Goal: Task Accomplishment & Management: Manage account settings

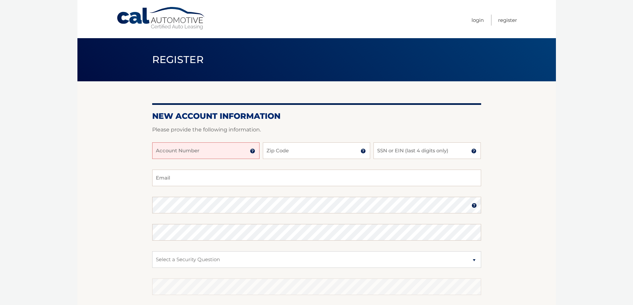
click at [222, 145] on input "Account Number" at bounding box center [205, 151] width 107 height 17
type input "44455984945"
type input "10950"
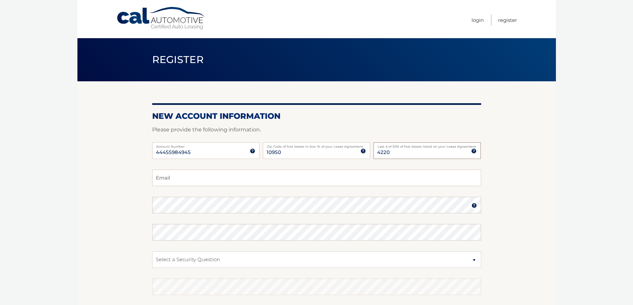
type input "4220"
type input "service@sitbackhm.com"
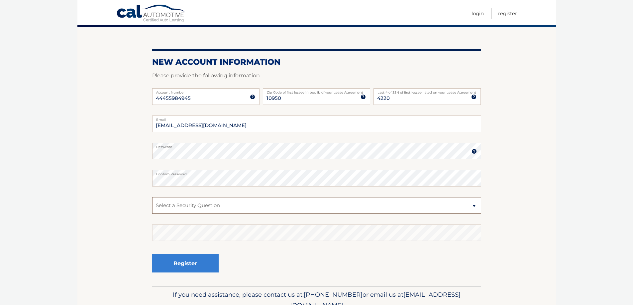
scroll to position [86, 0]
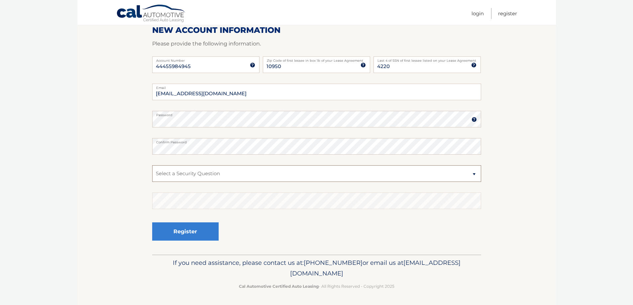
drag, startPoint x: 243, startPoint y: 176, endPoint x: 248, endPoint y: 177, distance: 4.3
click at [245, 177] on select "Select a Security Question What was the name of your elementary school? What is…" at bounding box center [316, 173] width 329 height 17
select select "1"
click at [152, 165] on select "Select a Security Question What was the name of your elementary school? What is…" at bounding box center [316, 173] width 329 height 17
click at [198, 232] on button "Register" at bounding box center [185, 232] width 66 height 18
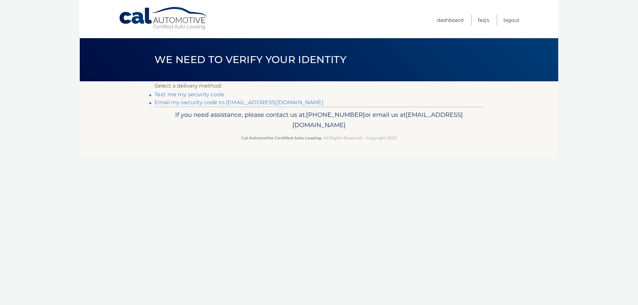
click at [210, 102] on link "Email my security code to s******@sitbackhm.com" at bounding box center [238, 102] width 169 height 6
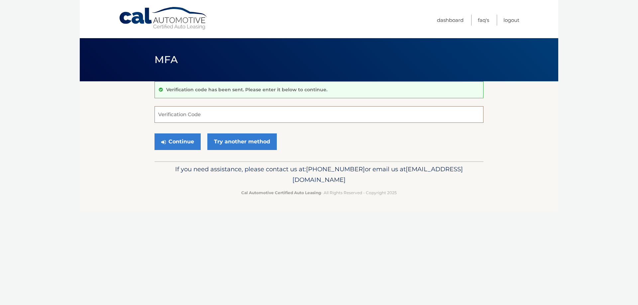
click at [216, 115] on input "Verification Code" at bounding box center [318, 114] width 329 height 17
type input "837422"
click at [193, 151] on div "Continue Try another method" at bounding box center [318, 142] width 329 height 23
click at [192, 147] on button "Continue" at bounding box center [177, 142] width 46 height 17
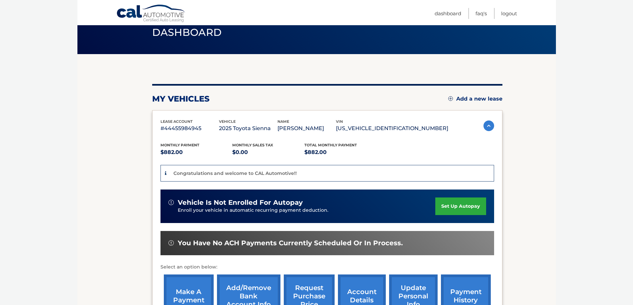
scroll to position [66, 0]
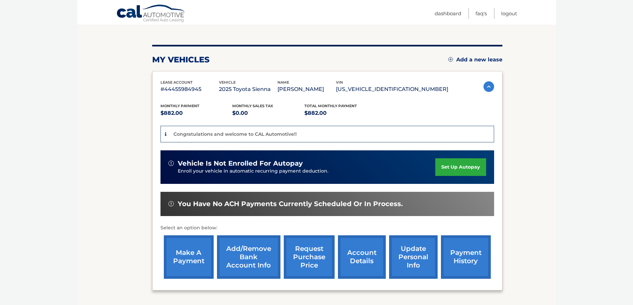
click at [461, 165] on link "set up autopay" at bounding box center [460, 167] width 50 height 18
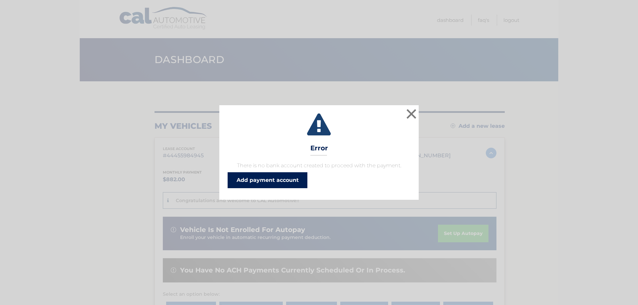
click at [293, 179] on link "Add payment account" at bounding box center [268, 180] width 80 height 16
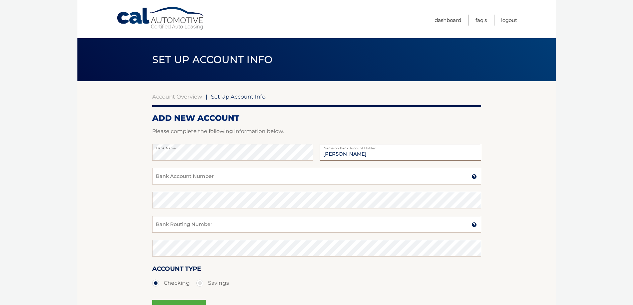
type input "[PERSON_NAME]"
click at [232, 178] on input "Bank Account Number" at bounding box center [316, 176] width 329 height 17
type input "717317223"
click at [252, 228] on input "Bank Routing Number" at bounding box center [316, 224] width 329 height 17
type input "021000021"
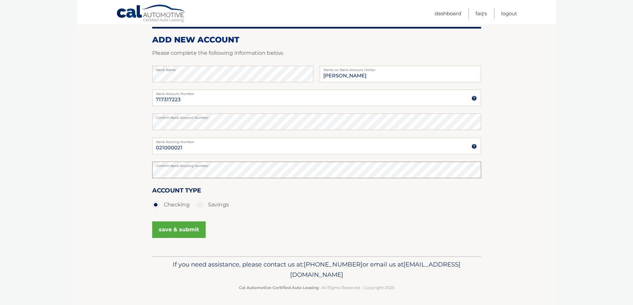
scroll to position [80, 0]
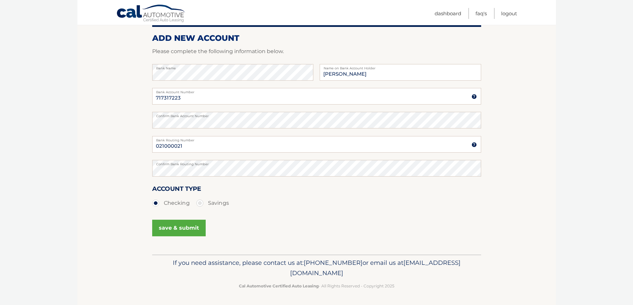
click at [196, 230] on button "save & submit" at bounding box center [178, 228] width 53 height 17
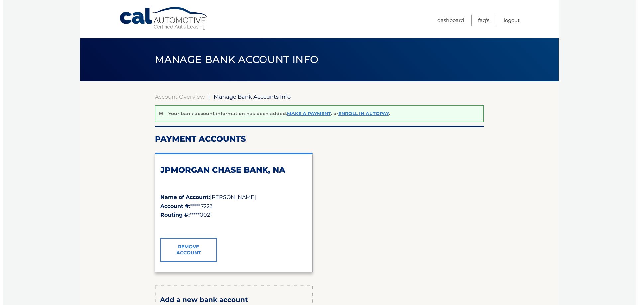
scroll to position [33, 0]
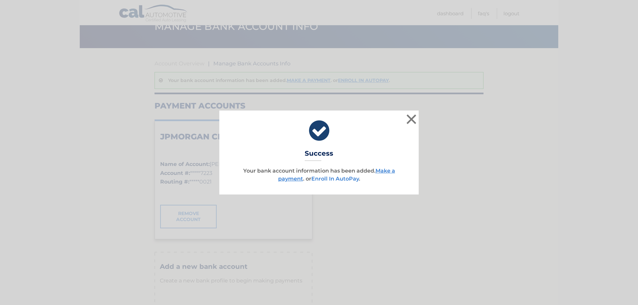
click at [335, 178] on link "Enroll In AutoPay" at bounding box center [335, 179] width 48 height 6
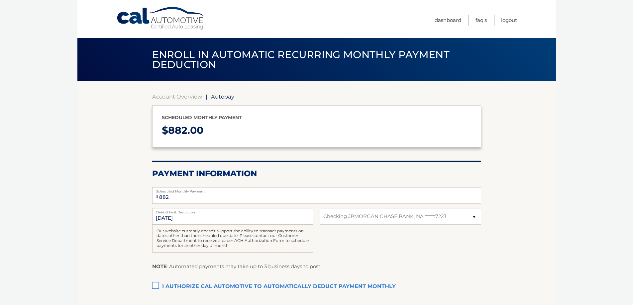
select select "N2FlM2I5NGMtYjI0OS00MDBmLTlhZDMtZTE1MWIzMmUwMzRh"
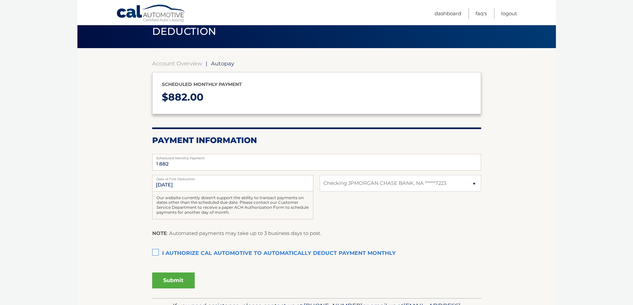
scroll to position [66, 0]
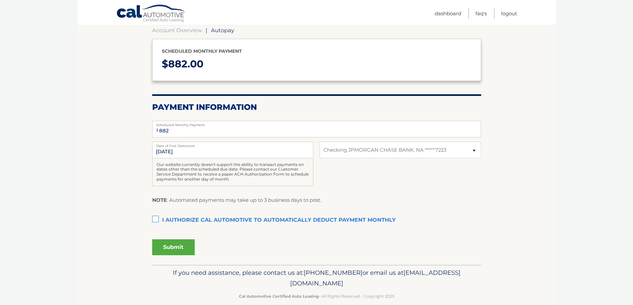
click at [160, 220] on label "I authorize cal automotive to automatically deduct payment monthly This checkbo…" at bounding box center [316, 220] width 329 height 13
click at [0, 0] on input "I authorize cal automotive to automatically deduct payment monthly This checkbo…" at bounding box center [0, 0] width 0 height 0
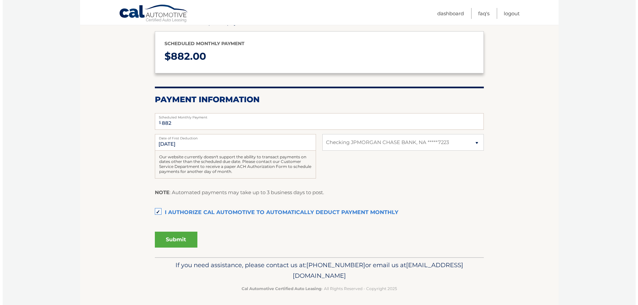
scroll to position [76, 0]
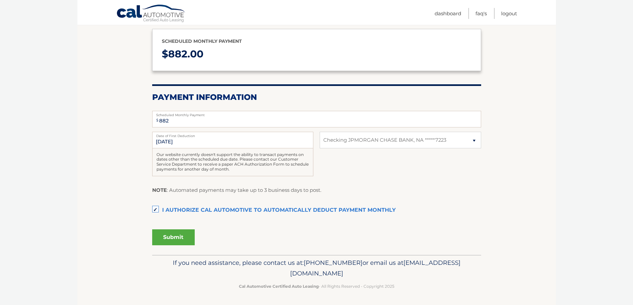
click at [179, 239] on button "Submit" at bounding box center [173, 238] width 43 height 16
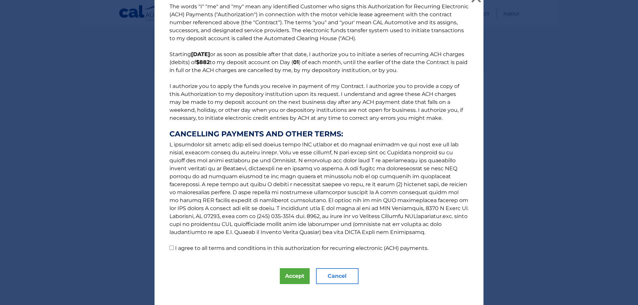
scroll to position [17, 0]
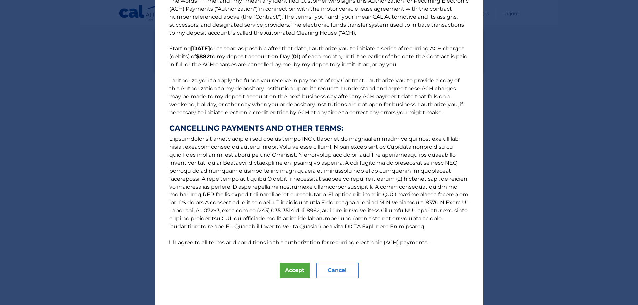
click at [169, 243] on input "I agree to all terms and conditions in this authorization for recurring electro…" at bounding box center [171, 242] width 4 height 4
checkbox input "true"
click at [292, 274] on button "Accept" at bounding box center [295, 271] width 30 height 16
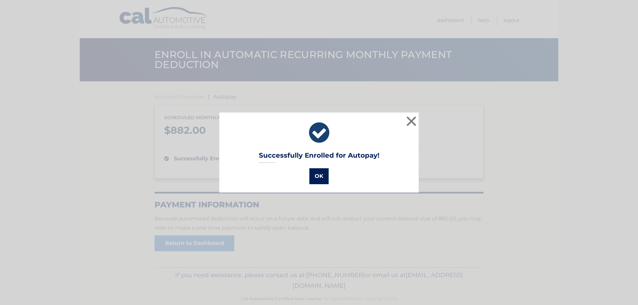
click at [320, 181] on button "OK" at bounding box center [318, 176] width 19 height 16
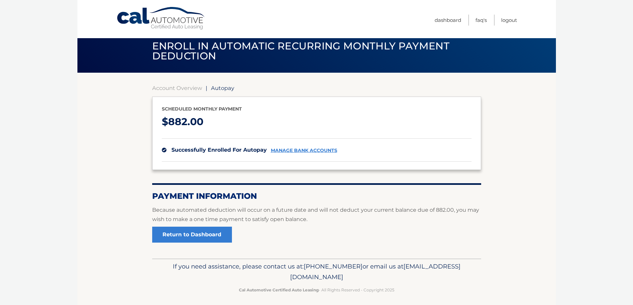
scroll to position [12, 0]
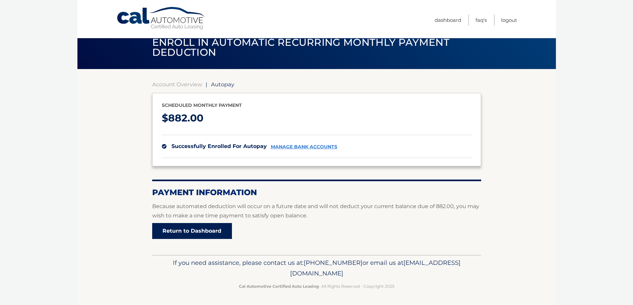
click at [214, 230] on link "Return to Dashboard" at bounding box center [192, 231] width 80 height 16
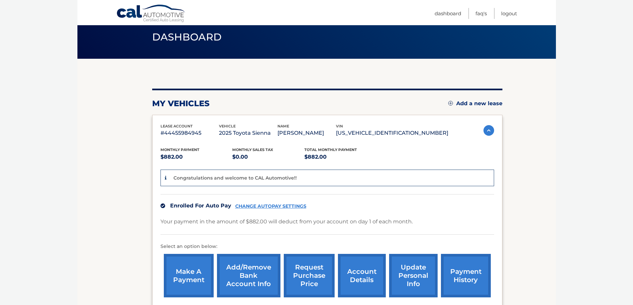
scroll to position [97, 0]
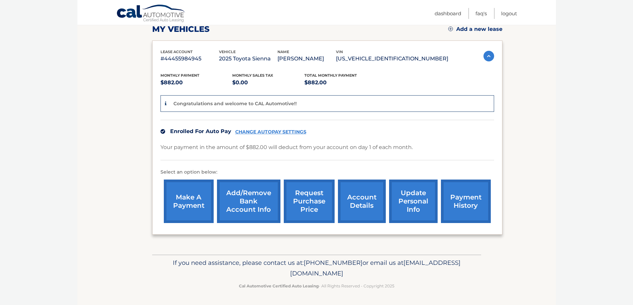
click at [466, 206] on link "payment history" at bounding box center [466, 202] width 50 height 44
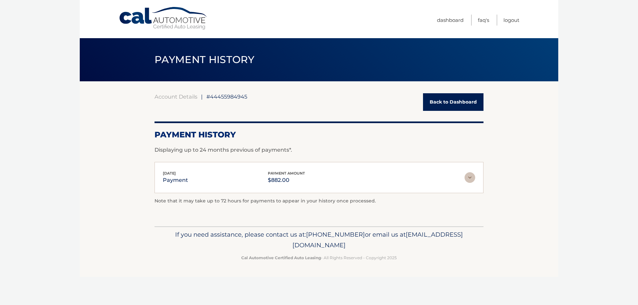
click at [468, 177] on img at bounding box center [469, 177] width 11 height 11
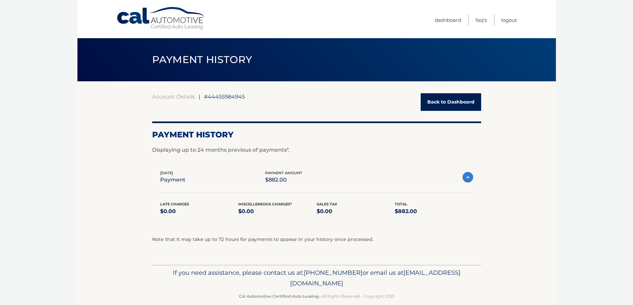
click at [466, 181] on img at bounding box center [467, 177] width 11 height 11
